Goal: Task Accomplishment & Management: Use online tool/utility

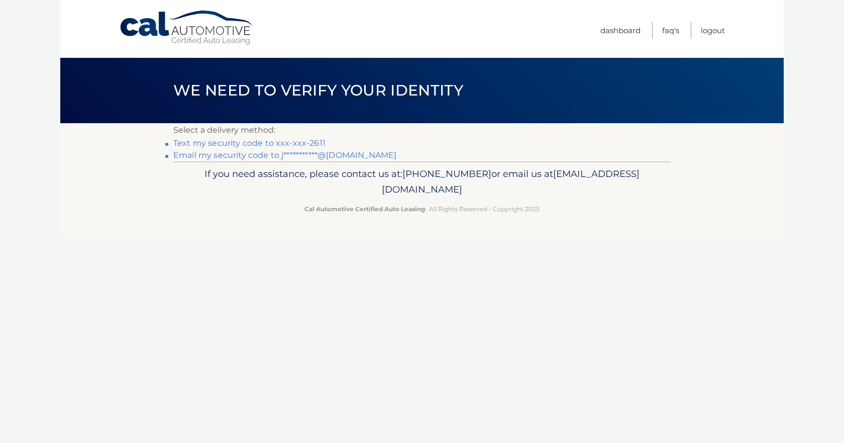
click at [294, 144] on link "Text my security code to xxx-xxx-2611" at bounding box center [249, 143] width 152 height 10
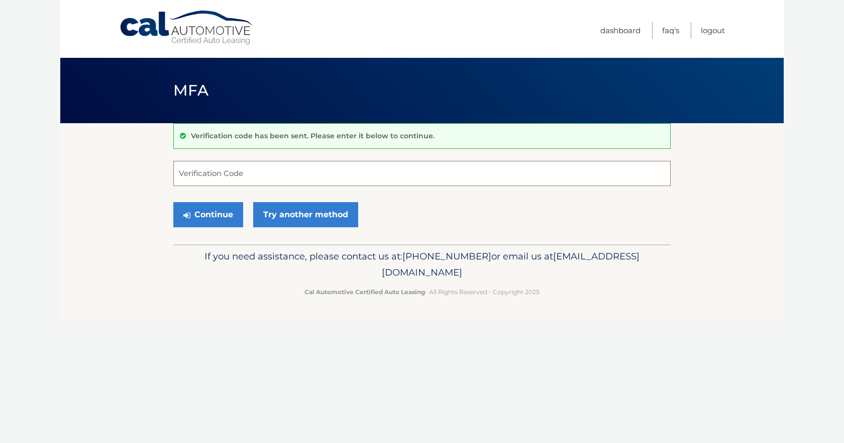
click at [266, 167] on input "Verification Code" at bounding box center [421, 173] width 497 height 25
type input "677215"
click at [173, 202] on button "Continue" at bounding box center [208, 214] width 70 height 25
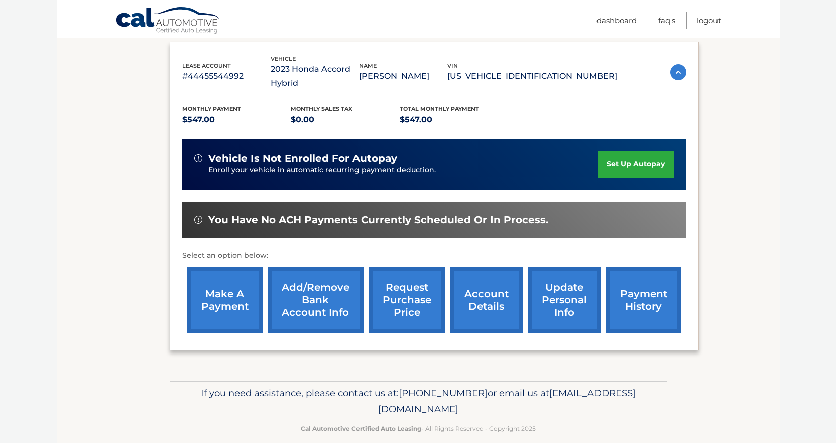
scroll to position [180, 0]
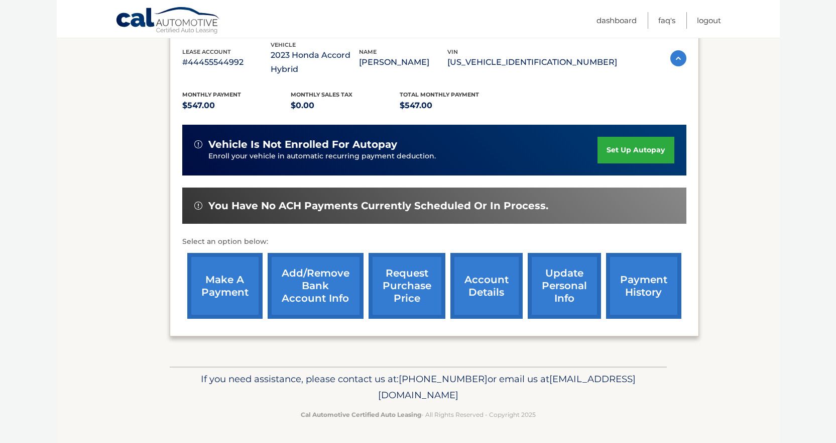
click at [227, 285] on link "make a payment" at bounding box center [224, 286] width 75 height 66
